Goal: Information Seeking & Learning: Understand process/instructions

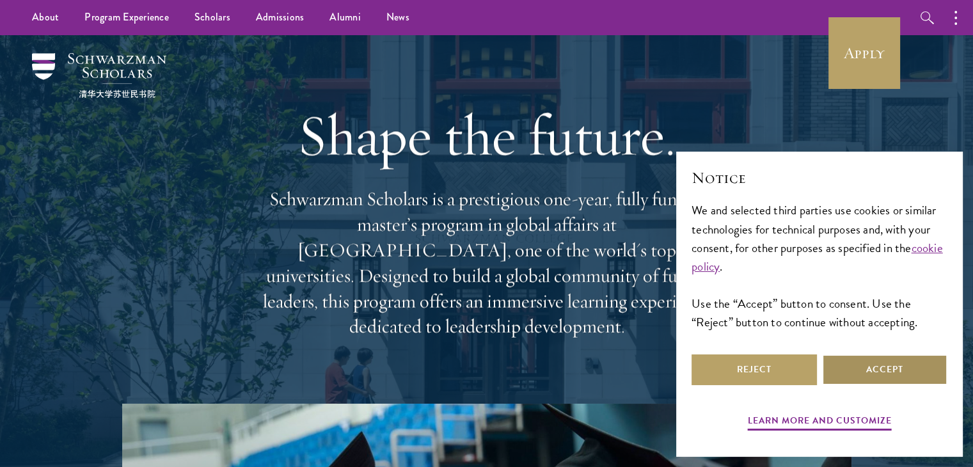
click at [846, 359] on button "Accept" at bounding box center [884, 369] width 125 height 31
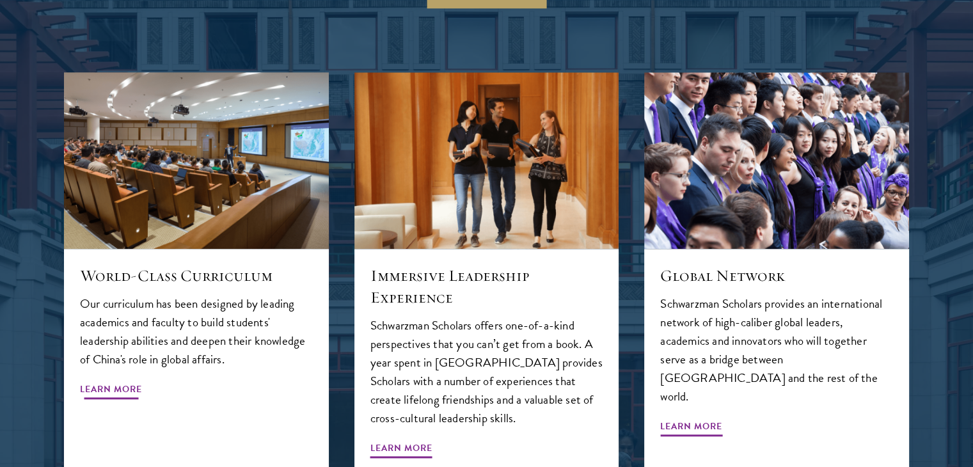
scroll to position [1197, 0]
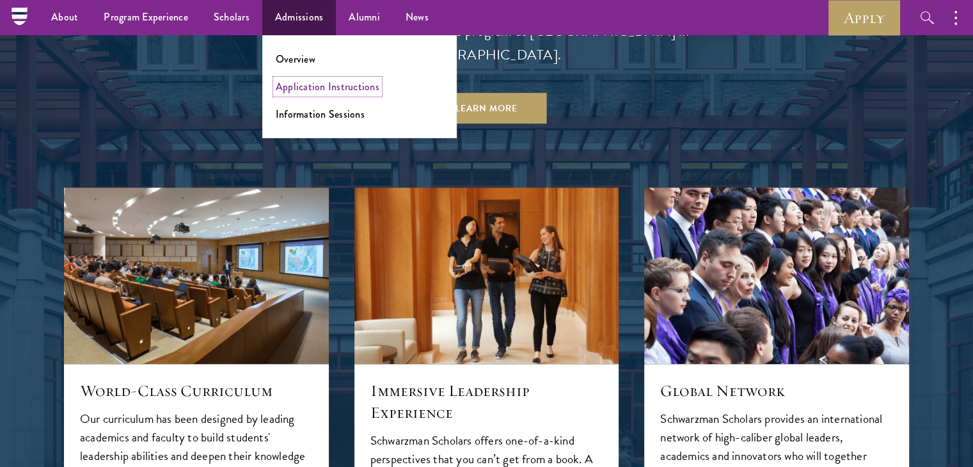
click at [294, 91] on link "Application Instructions" at bounding box center [328, 86] width 104 height 15
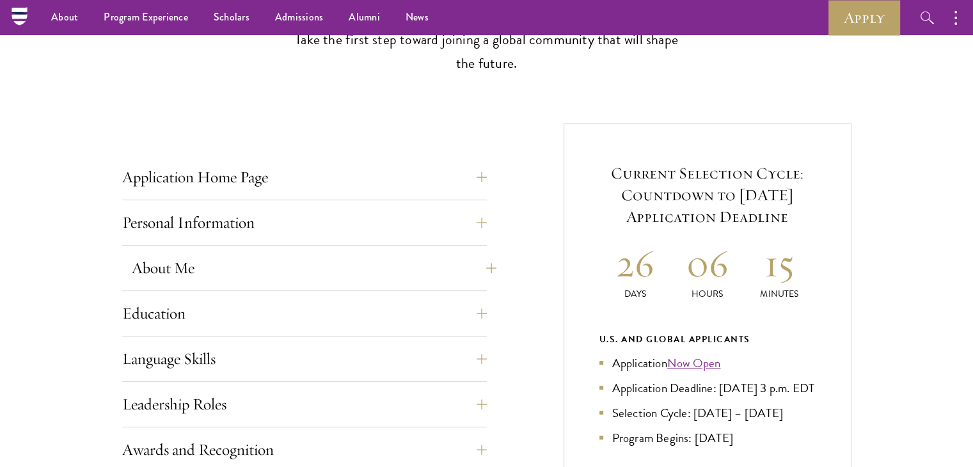
scroll to position [379, 0]
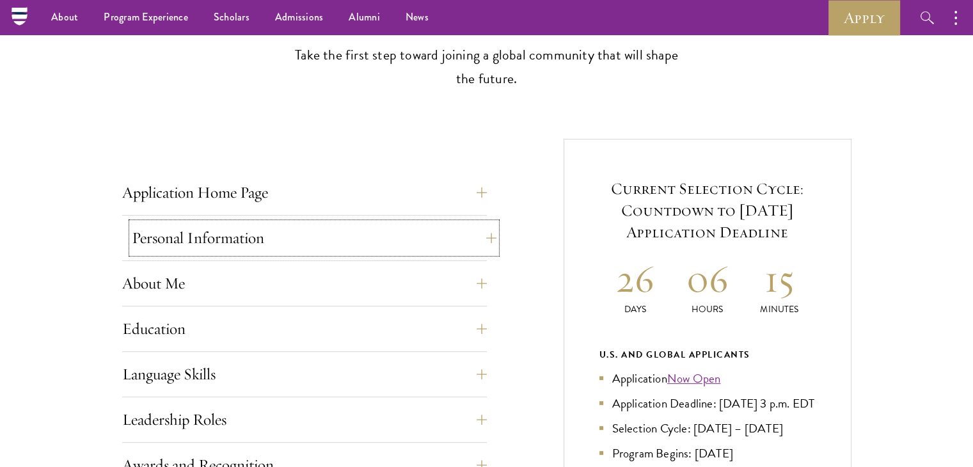
click at [356, 239] on button "Personal Information" at bounding box center [314, 238] width 365 height 31
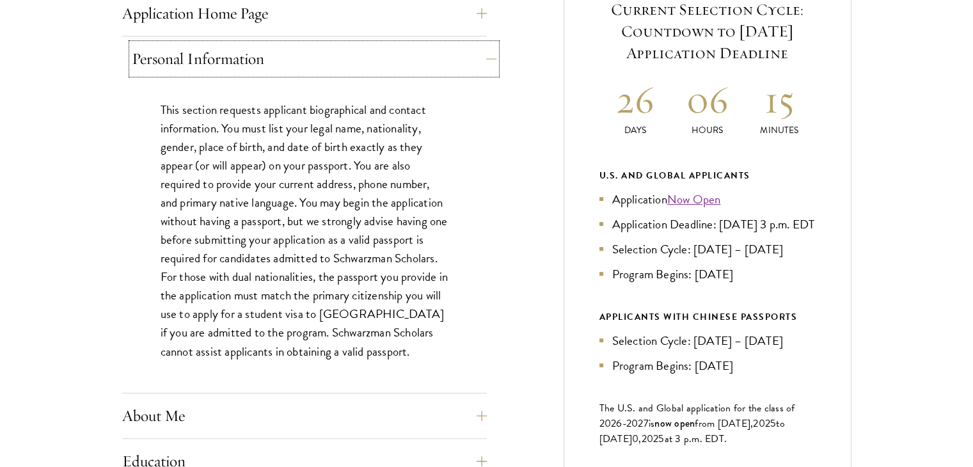
scroll to position [559, 0]
click at [364, 69] on button "Personal Information" at bounding box center [314, 57] width 365 height 31
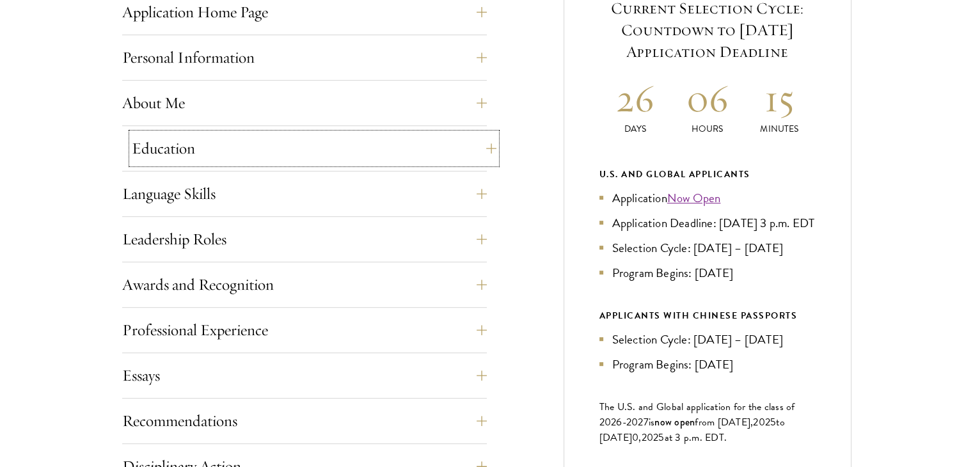
click at [325, 151] on button "Education" at bounding box center [314, 148] width 365 height 31
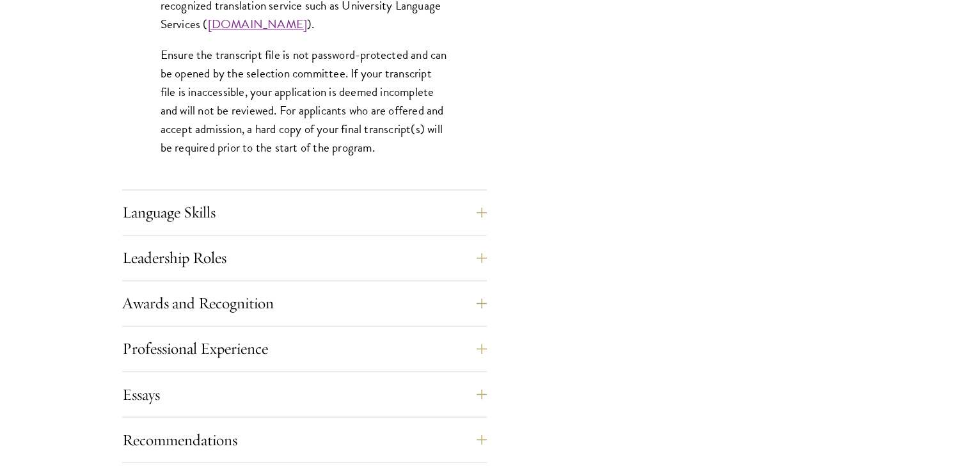
scroll to position [2048, 0]
click at [343, 219] on button "Language Skills" at bounding box center [314, 211] width 365 height 31
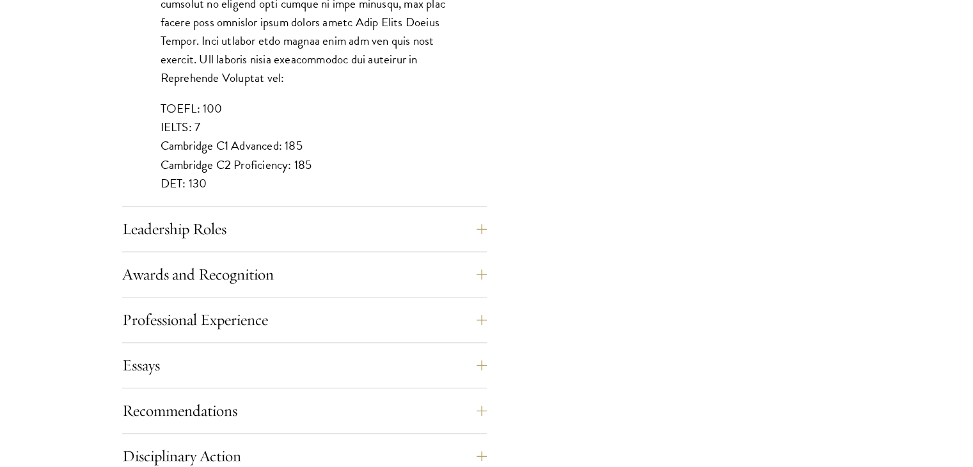
scroll to position [1202, 0]
click at [342, 223] on button "Leadership Roles" at bounding box center [314, 229] width 365 height 31
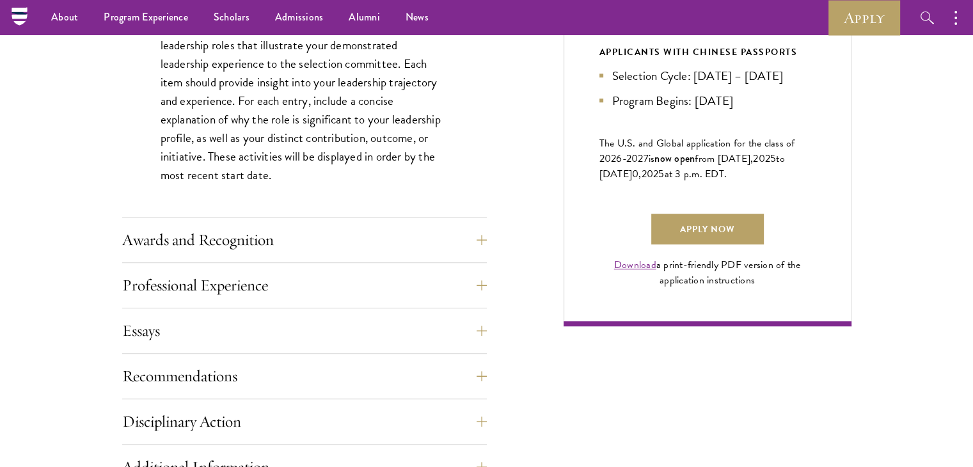
scroll to position [821, 0]
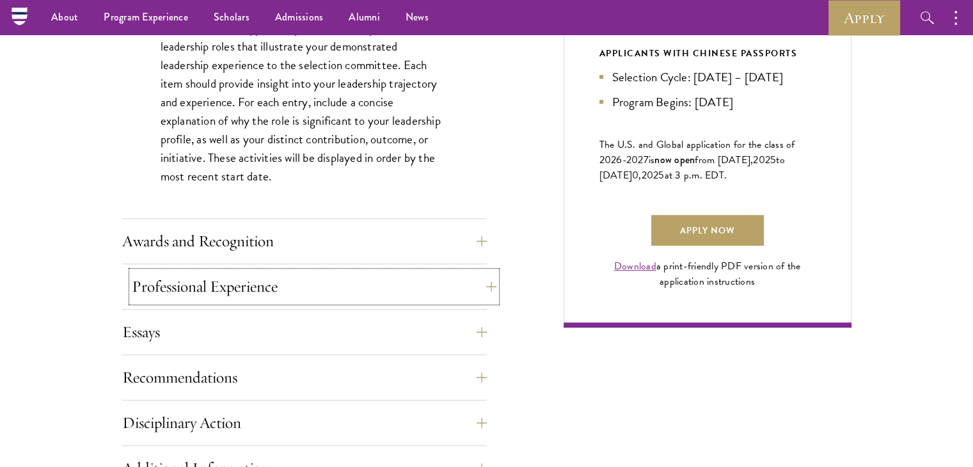
click at [287, 275] on button "Professional Experience" at bounding box center [314, 286] width 365 height 31
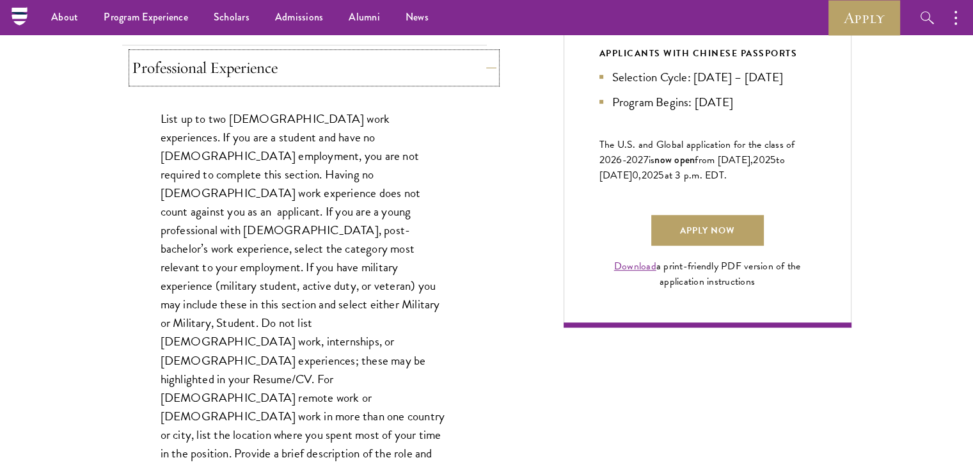
click at [325, 79] on button "Professional Experience" at bounding box center [314, 67] width 365 height 31
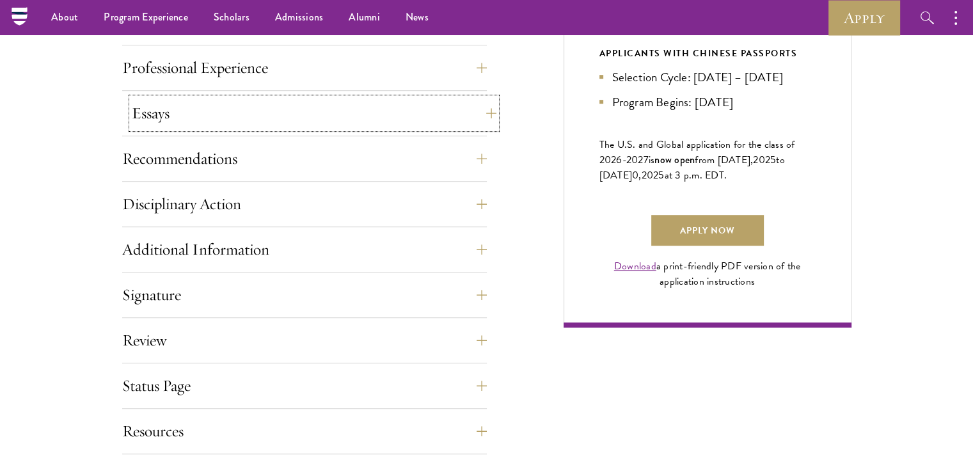
click at [317, 118] on button "Essays" at bounding box center [314, 113] width 365 height 31
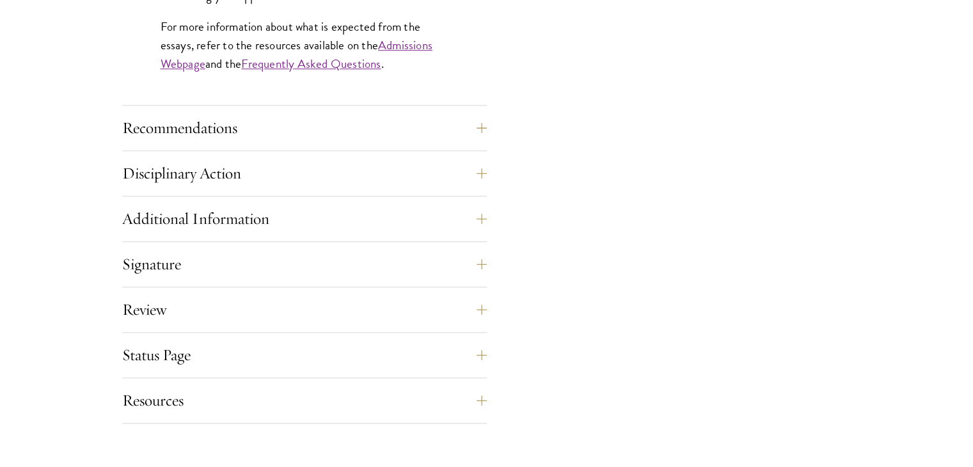
scroll to position [1269, 0]
click at [314, 129] on button "Recommendations" at bounding box center [314, 127] width 365 height 31
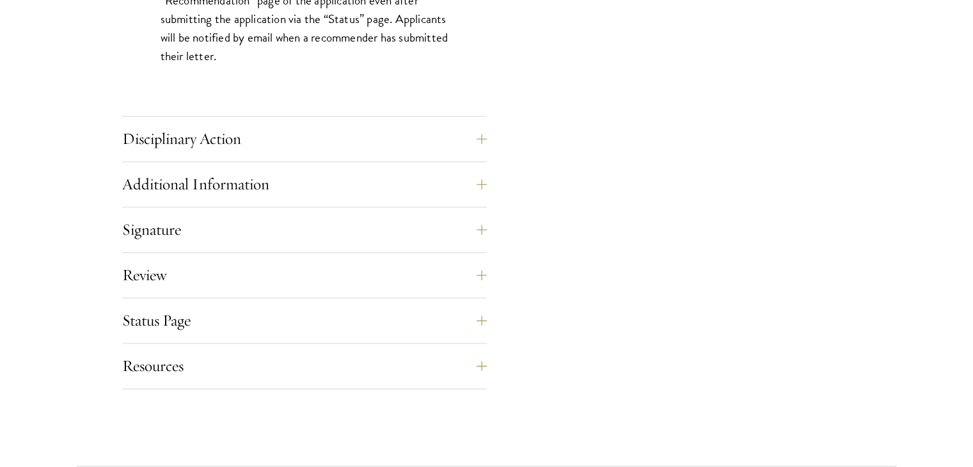
scroll to position [1936, 0]
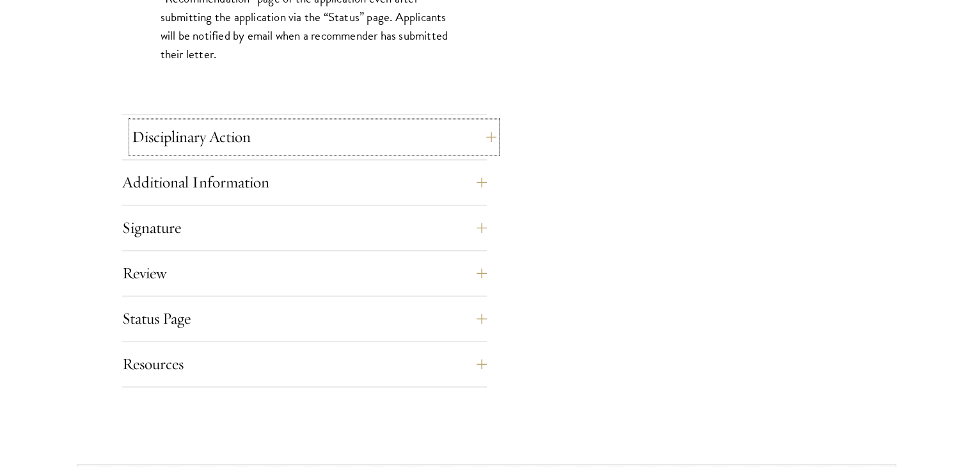
click at [240, 148] on button "Disciplinary Action" at bounding box center [314, 137] width 365 height 31
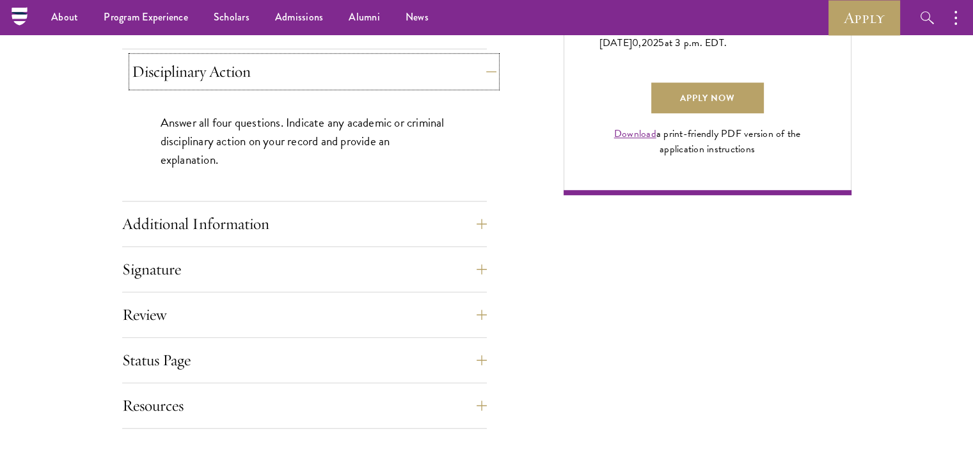
scroll to position [949, 0]
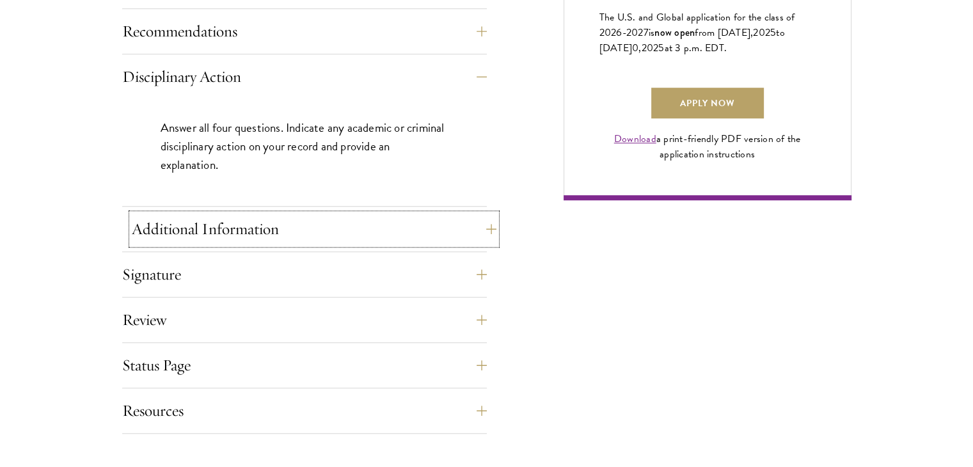
click at [484, 220] on button "Additional Information" at bounding box center [314, 229] width 365 height 31
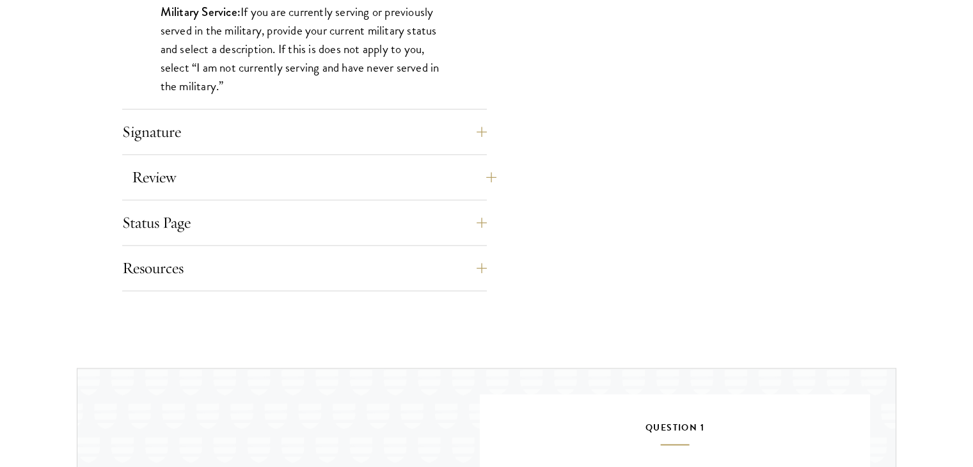
scroll to position [1396, 0]
click at [448, 136] on button "Signature" at bounding box center [314, 130] width 365 height 31
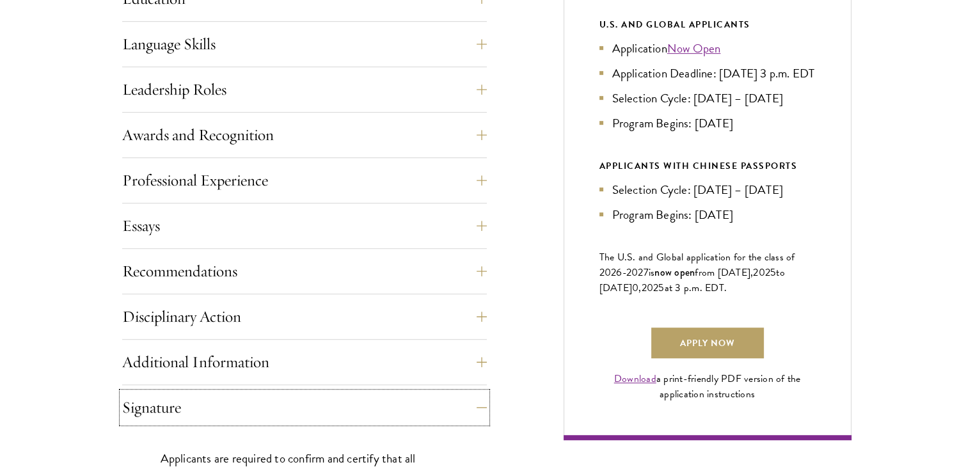
scroll to position [752, 0]
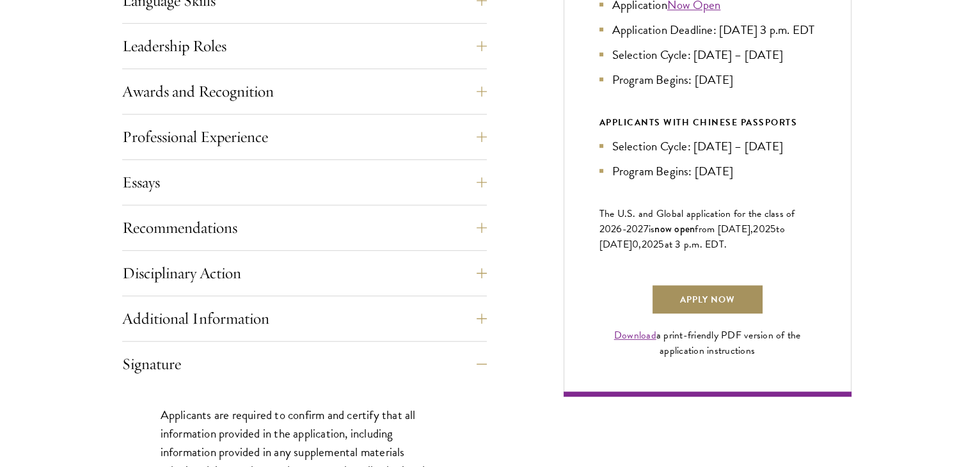
click at [684, 307] on link "Apply Now" at bounding box center [707, 299] width 113 height 31
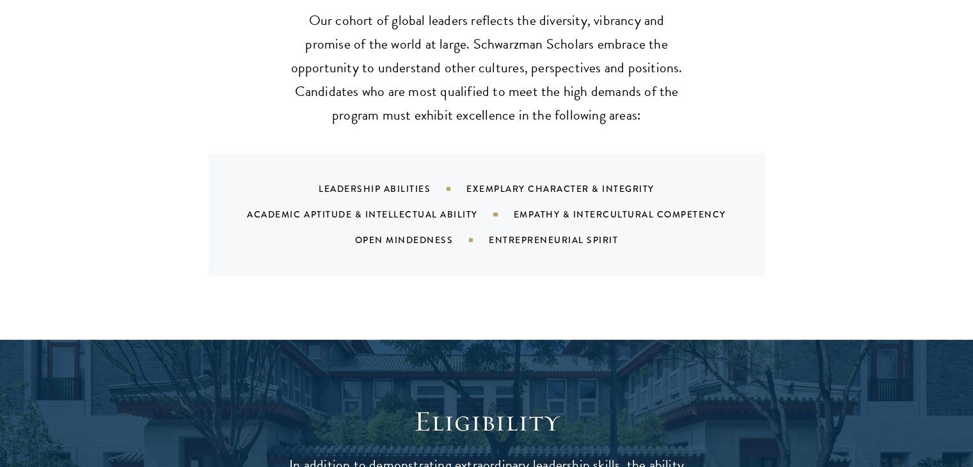
scroll to position [1307, 0]
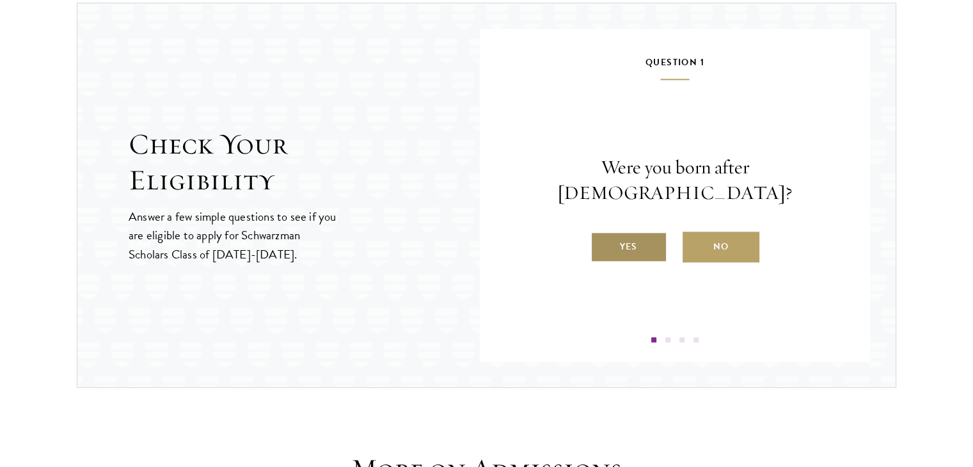
click at [607, 232] on label "Yes" at bounding box center [628, 247] width 77 height 31
click at [602, 233] on input "Yes" at bounding box center [596, 239] width 12 height 12
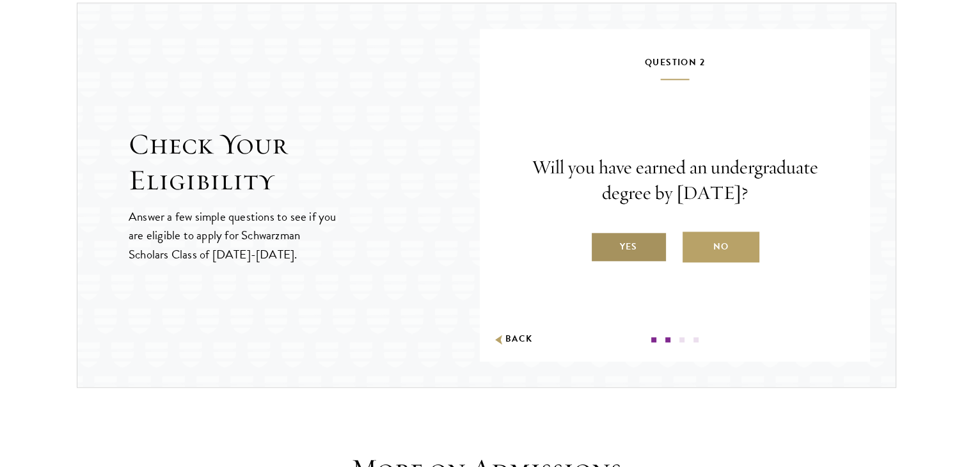
click at [617, 244] on label "Yes" at bounding box center [628, 247] width 77 height 31
click at [602, 244] on input "Yes" at bounding box center [596, 239] width 12 height 12
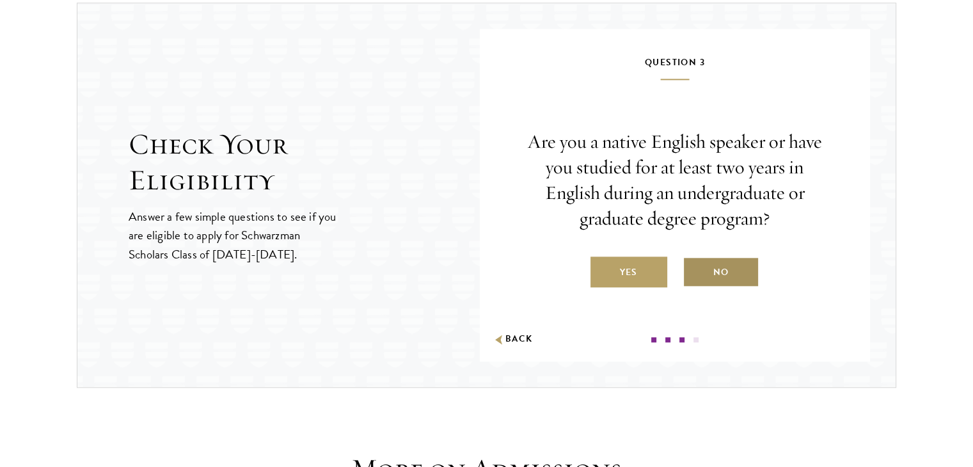
click at [694, 264] on label "No" at bounding box center [720, 271] width 77 height 31
click at [694, 264] on input "No" at bounding box center [688, 264] width 12 height 12
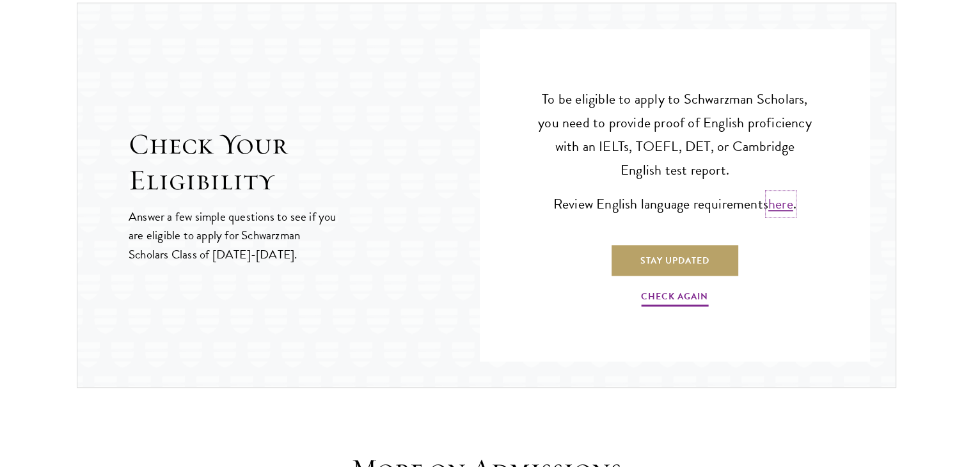
click at [774, 198] on link "here" at bounding box center [780, 203] width 25 height 21
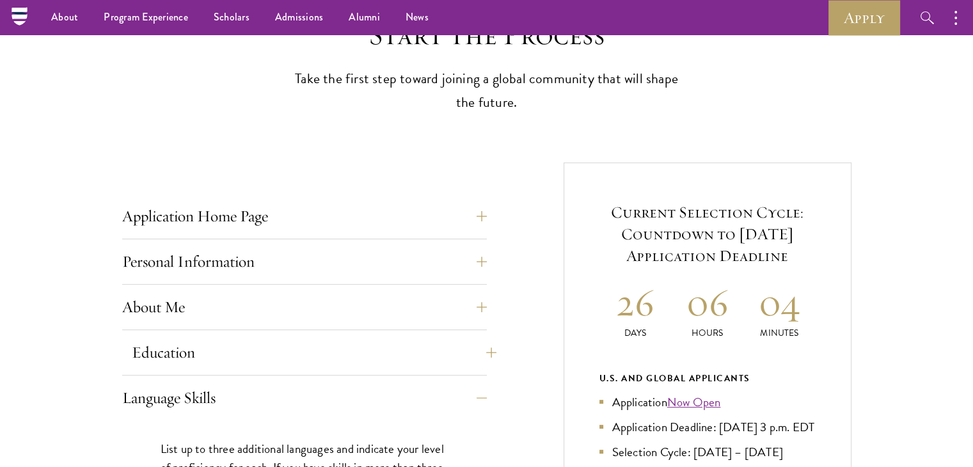
scroll to position [353, 0]
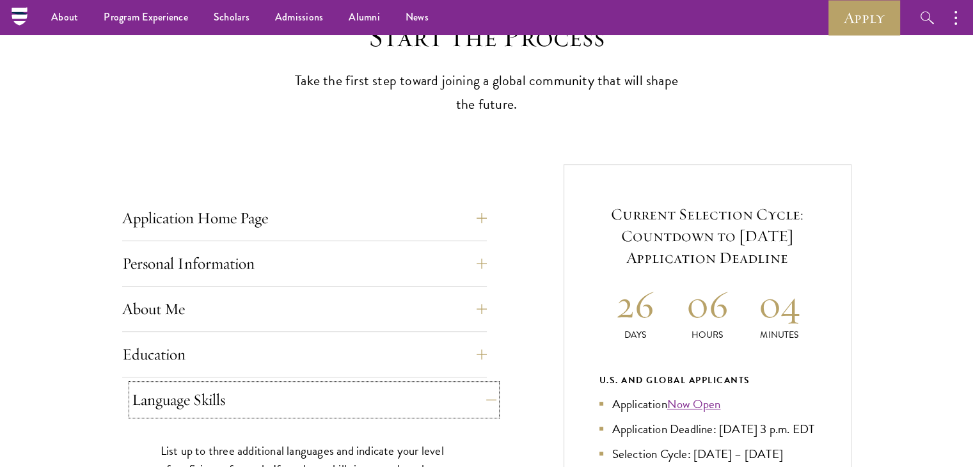
click at [255, 409] on button "Language Skills" at bounding box center [314, 399] width 365 height 31
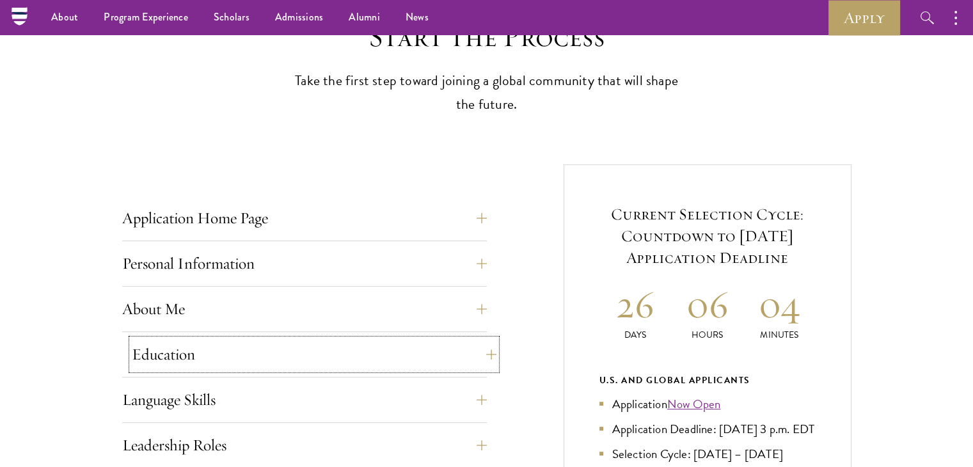
click at [264, 356] on button "Education" at bounding box center [314, 354] width 365 height 31
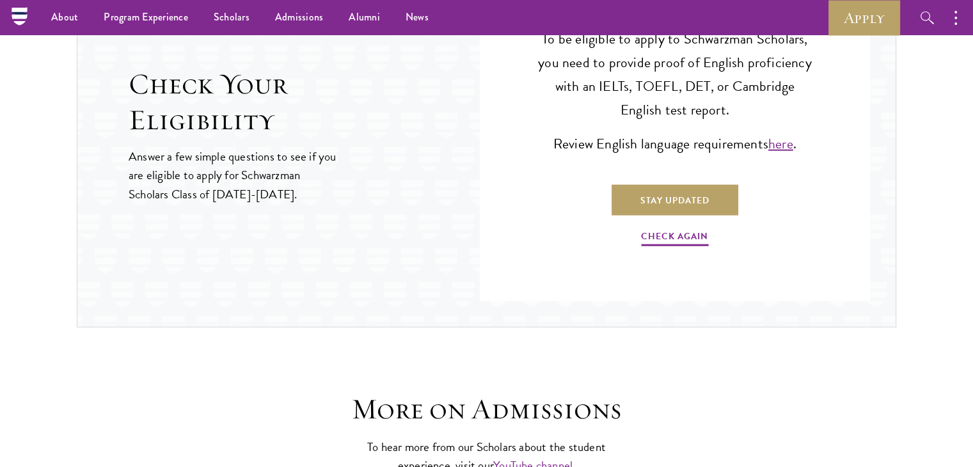
scroll to position [2154, 0]
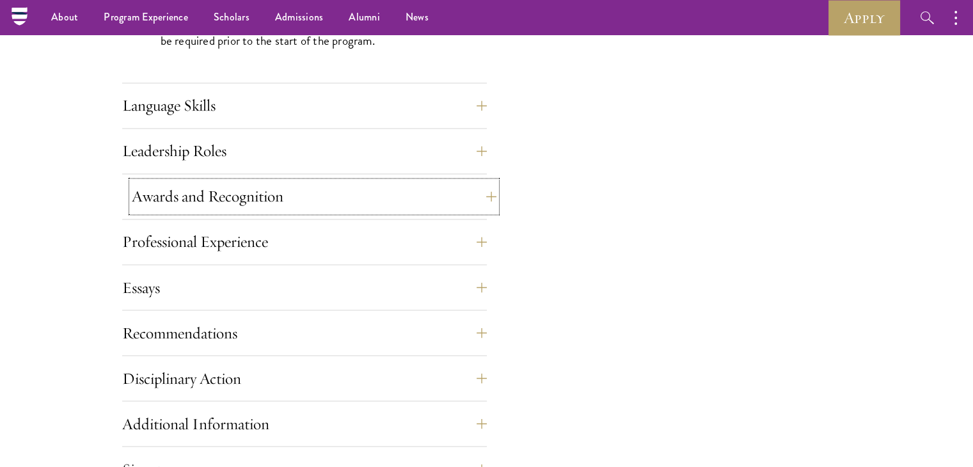
click at [255, 198] on button "Awards and Recognition" at bounding box center [314, 196] width 365 height 31
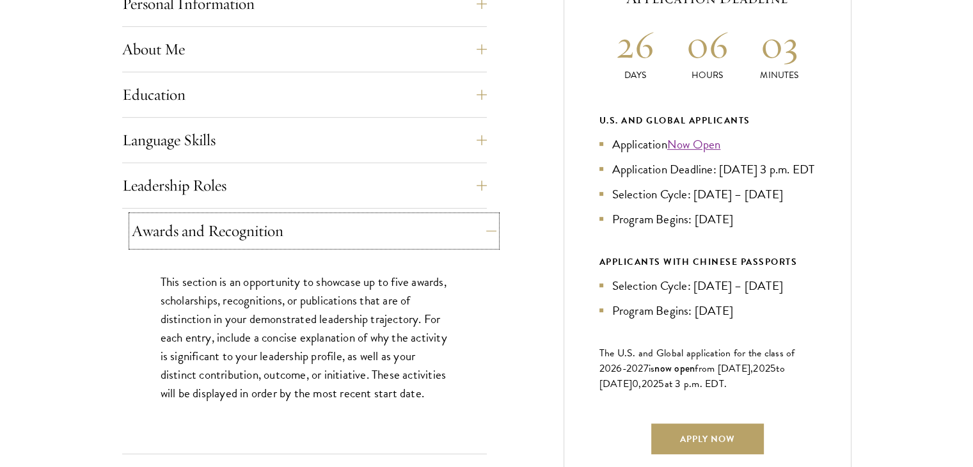
scroll to position [614, 0]
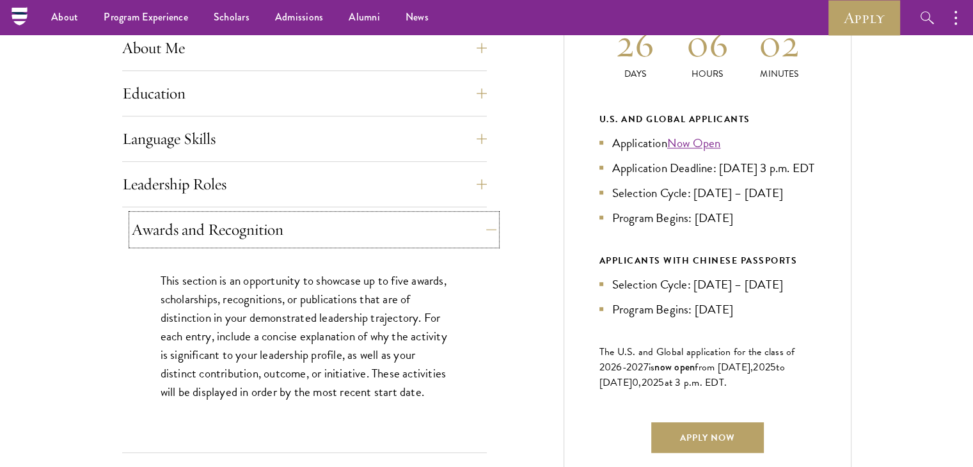
click at [261, 228] on button "Awards and Recognition" at bounding box center [314, 229] width 365 height 31
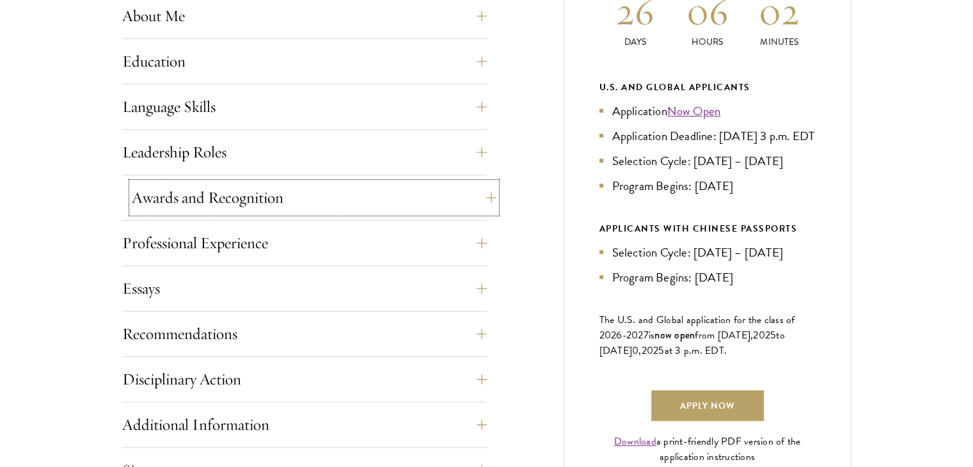
scroll to position [649, 0]
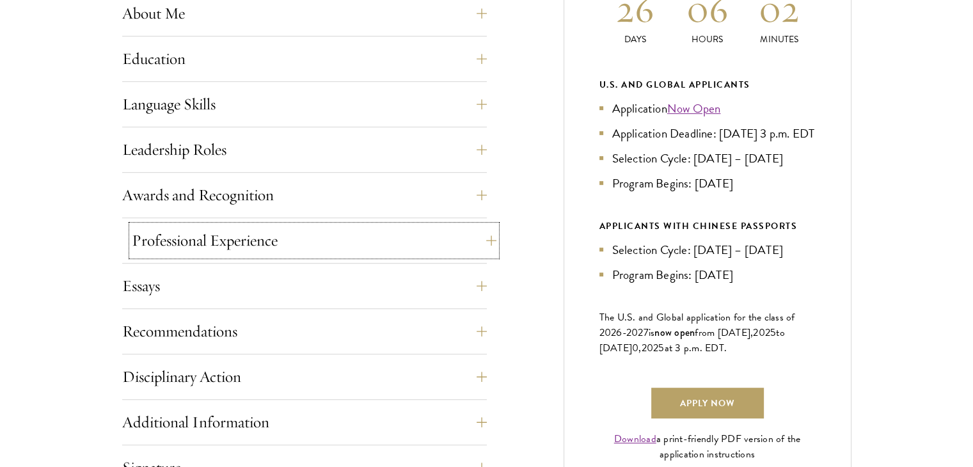
click at [261, 233] on button "Professional Experience" at bounding box center [314, 240] width 365 height 31
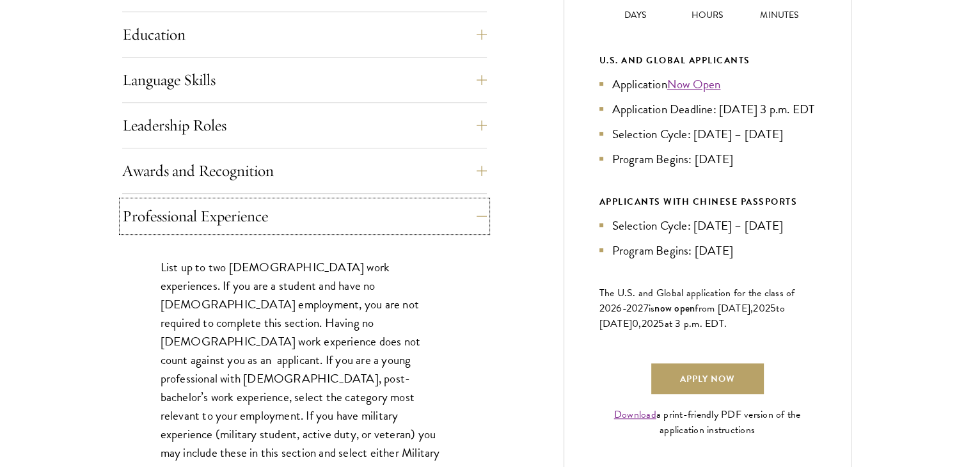
scroll to position [677, 0]
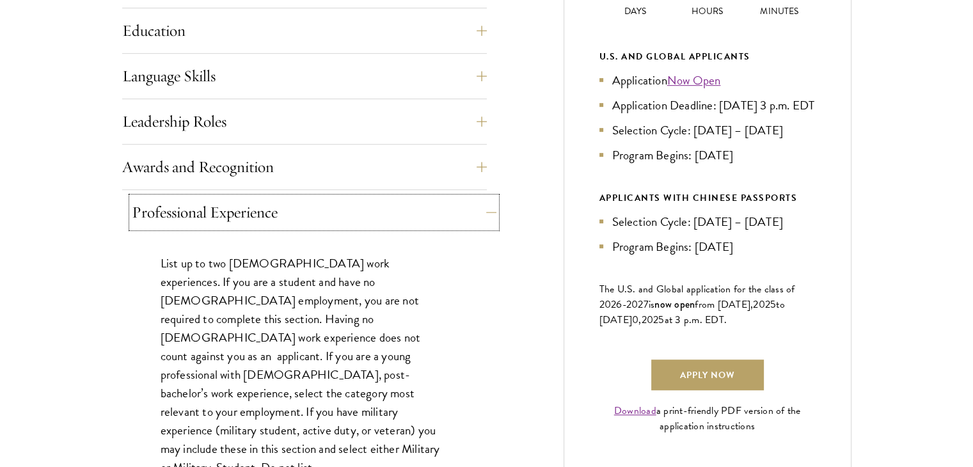
click at [282, 216] on button "Professional Experience" at bounding box center [314, 212] width 365 height 31
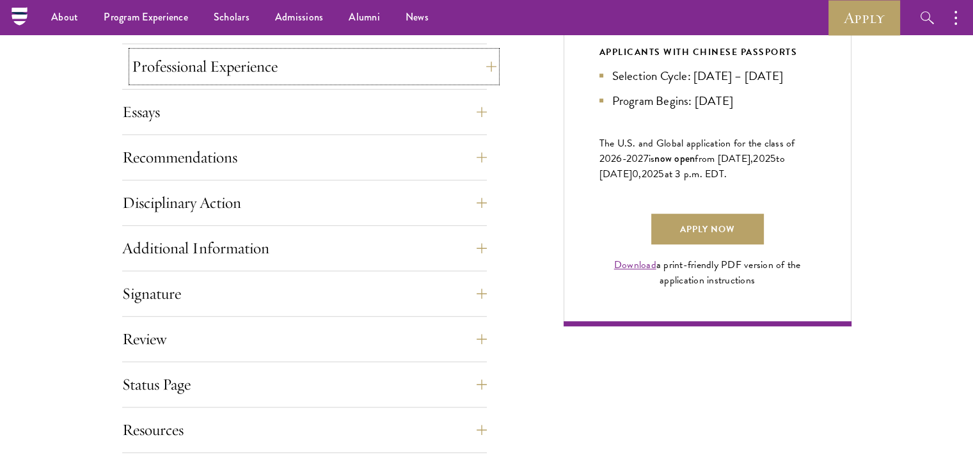
scroll to position [821, 0]
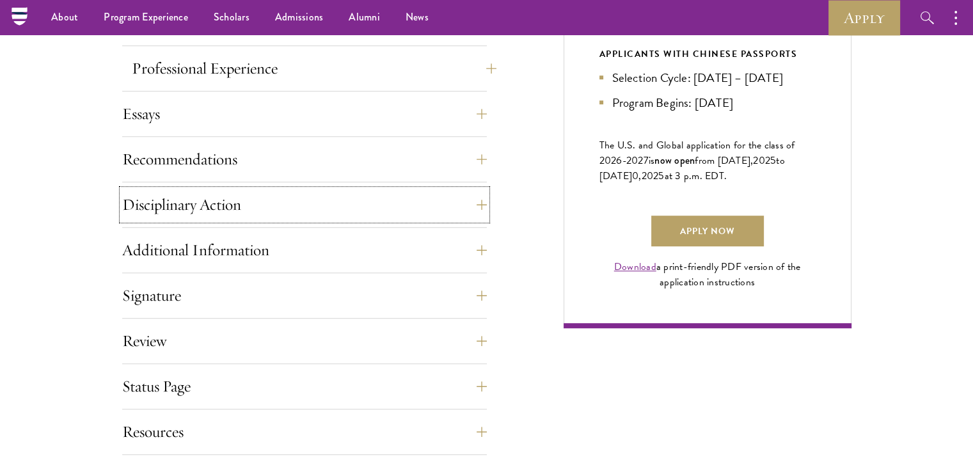
click at [282, 216] on button "Disciplinary Action" at bounding box center [304, 204] width 365 height 31
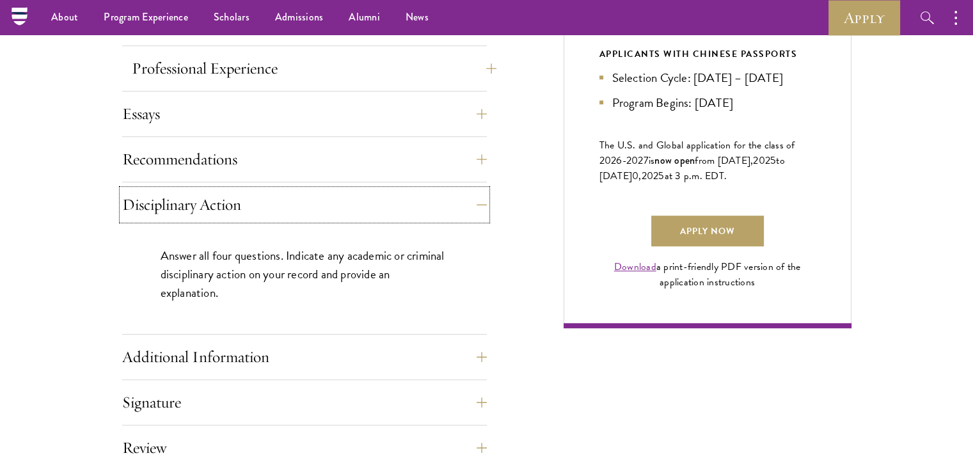
click at [282, 216] on button "Disciplinary Action" at bounding box center [304, 204] width 365 height 31
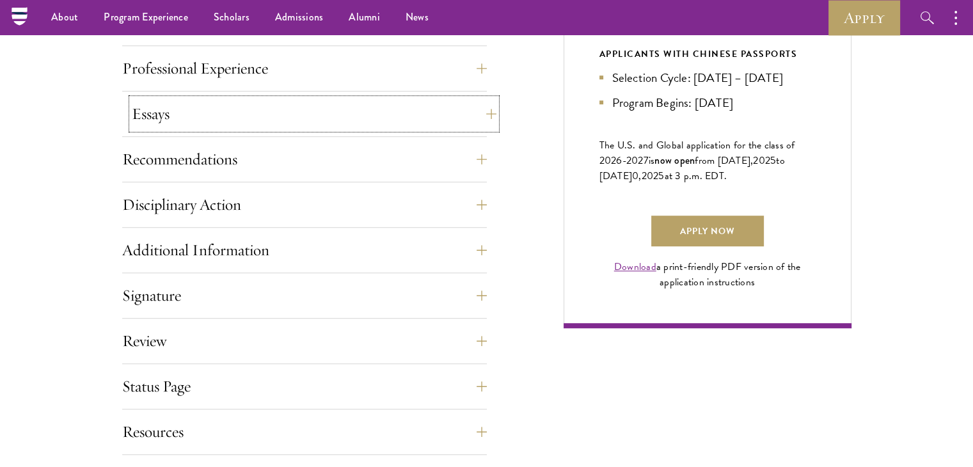
click at [285, 114] on button "Essays" at bounding box center [314, 114] width 365 height 31
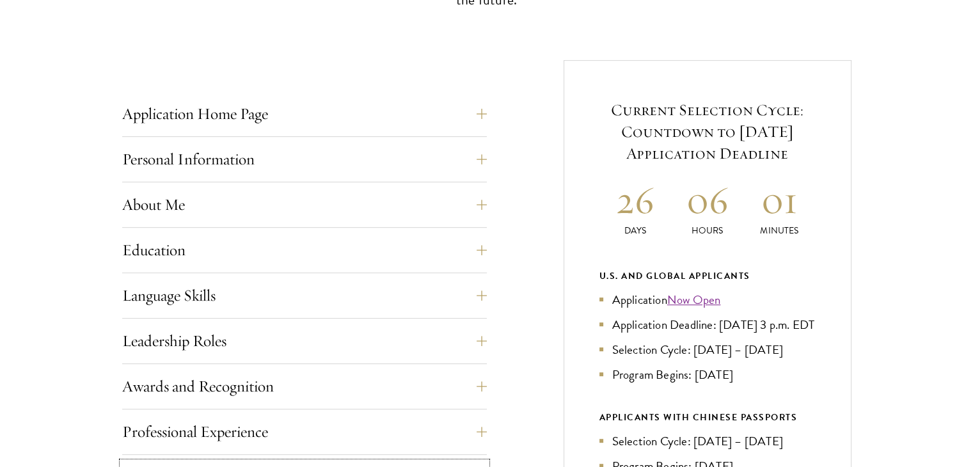
scroll to position [458, 0]
